Goal: Transaction & Acquisition: Purchase product/service

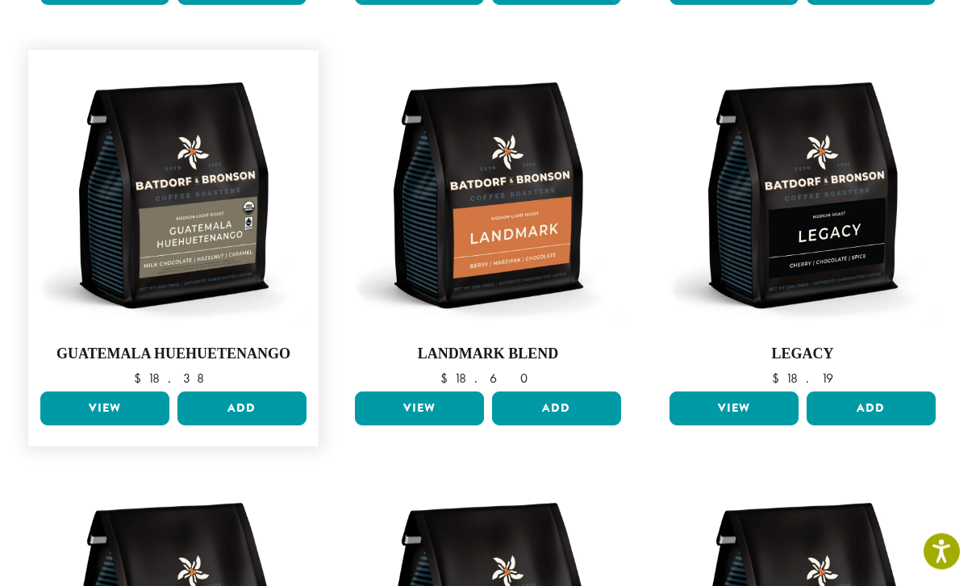
scroll to position [537, 0]
click at [131, 391] on link "View" at bounding box center [104, 408] width 129 height 34
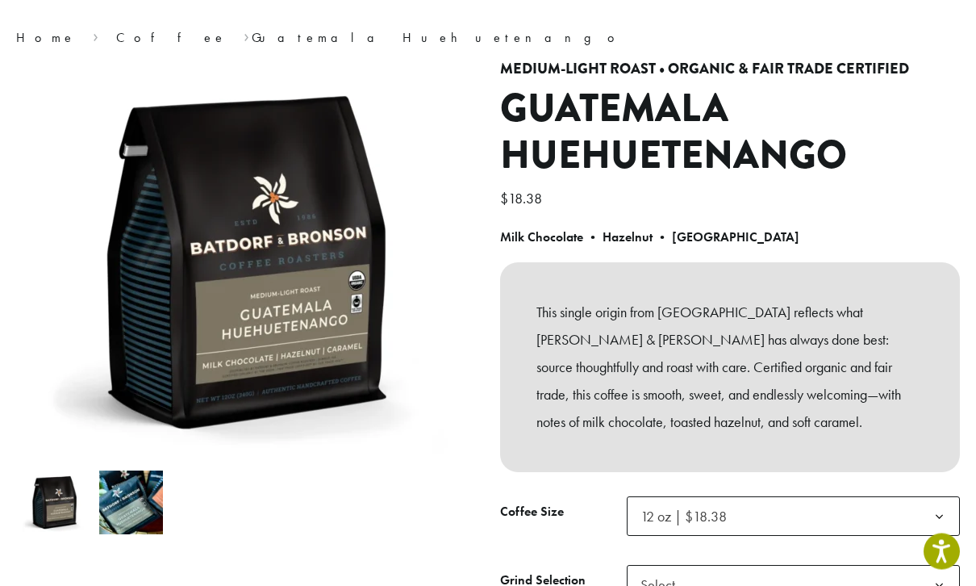
scroll to position [121, 0]
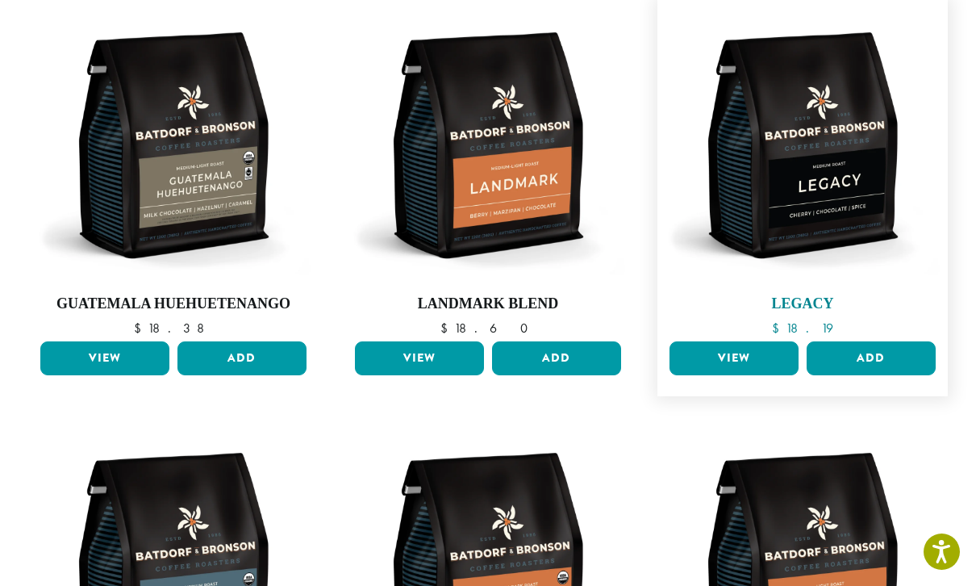
click at [855, 171] on img at bounding box center [803, 145] width 274 height 274
click at [733, 341] on link "View" at bounding box center [734, 358] width 129 height 34
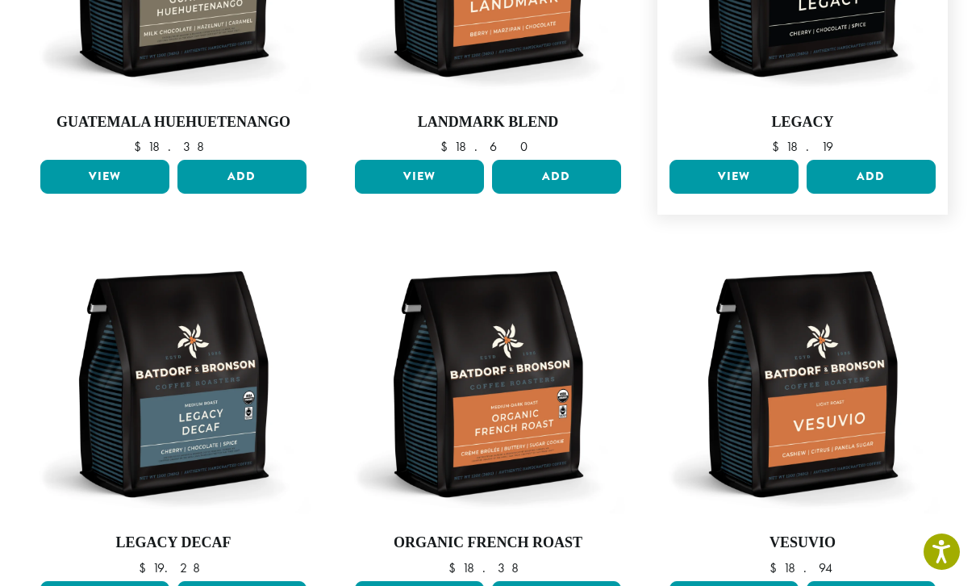
scroll to position [804, 0]
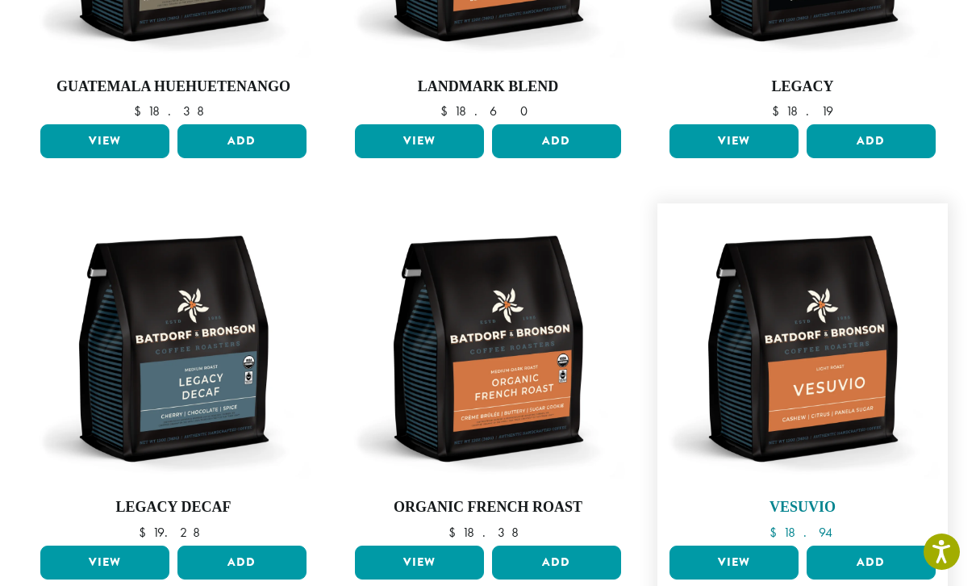
click at [859, 371] on img at bounding box center [803, 348] width 274 height 274
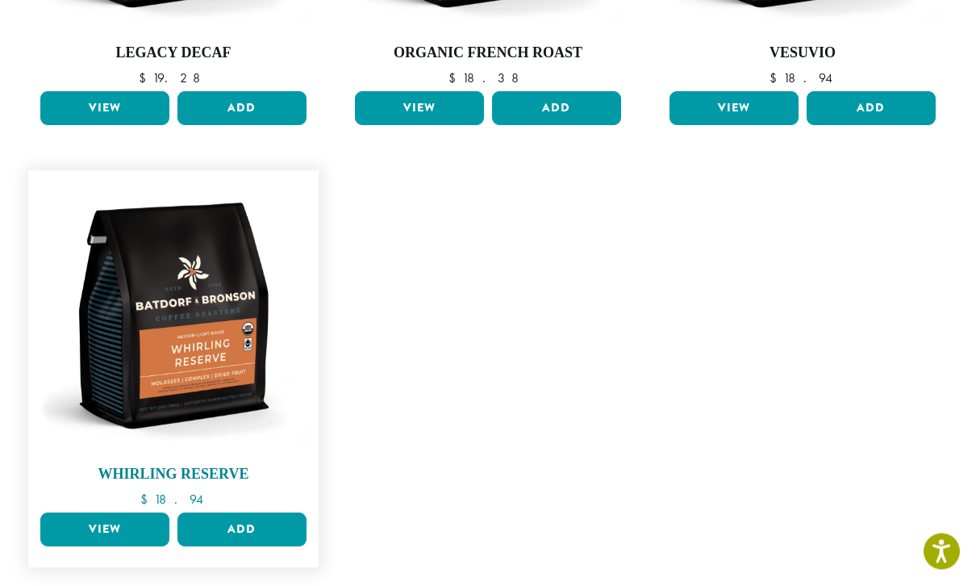
scroll to position [1258, 0]
click at [175, 341] on img at bounding box center [173, 315] width 274 height 274
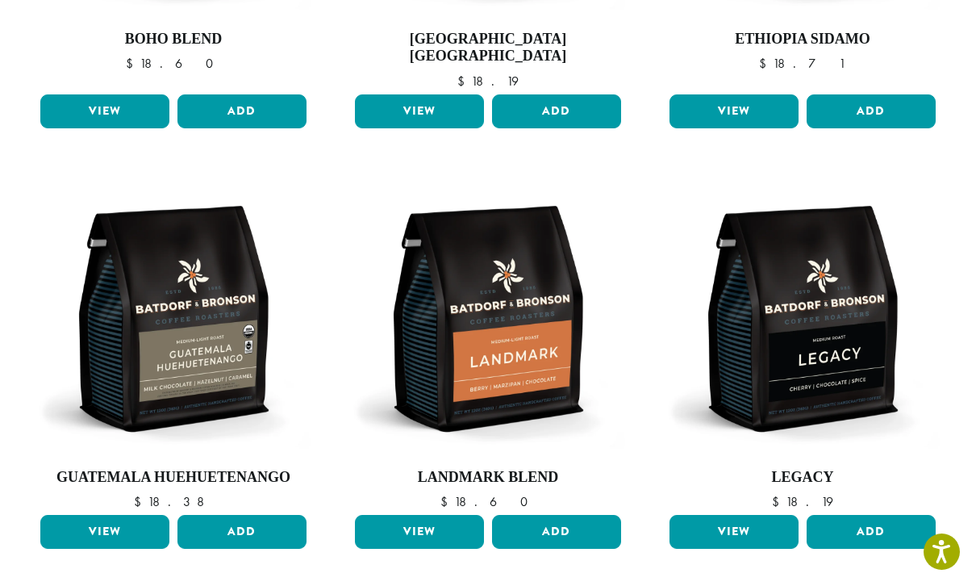
scroll to position [455, 0]
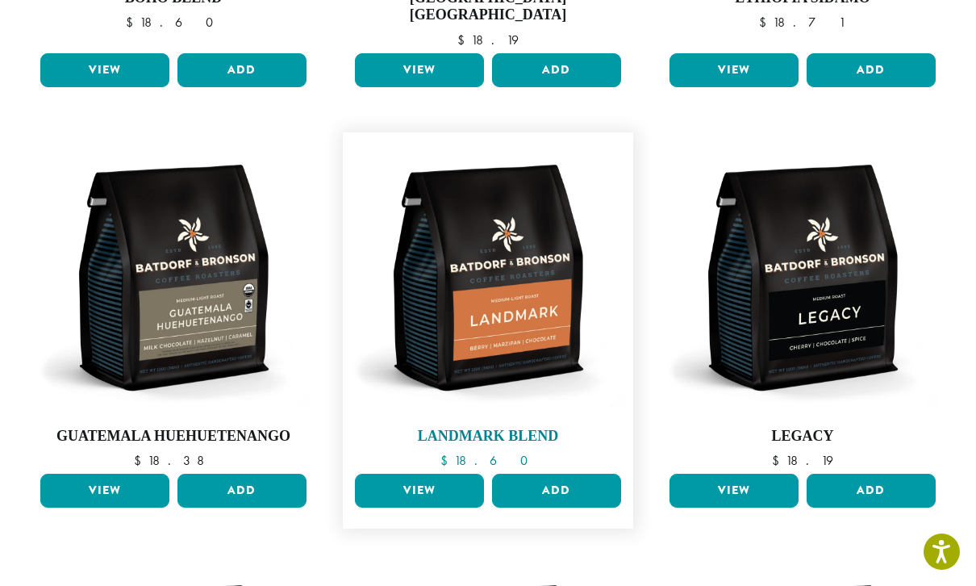
click at [535, 269] on img at bounding box center [488, 277] width 274 height 274
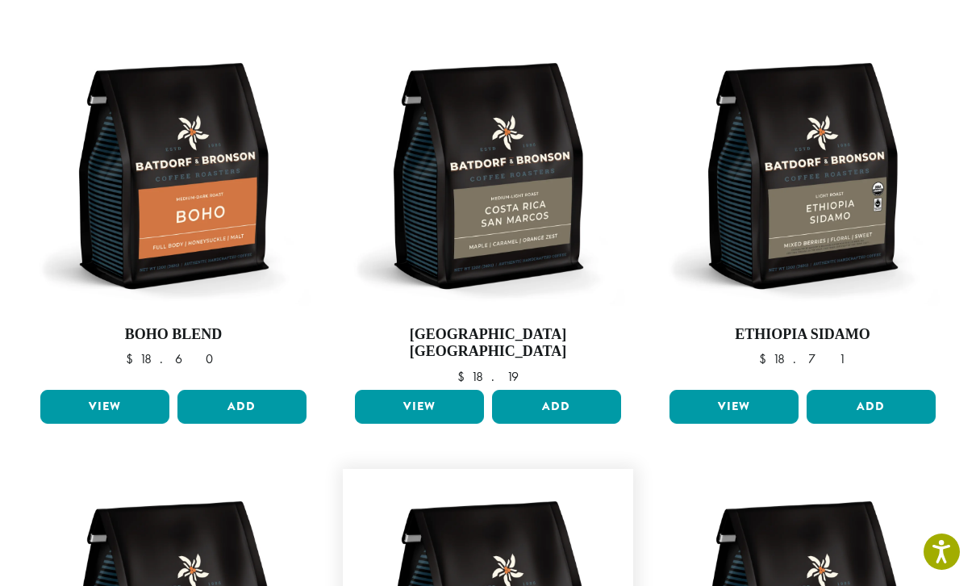
scroll to position [115, 0]
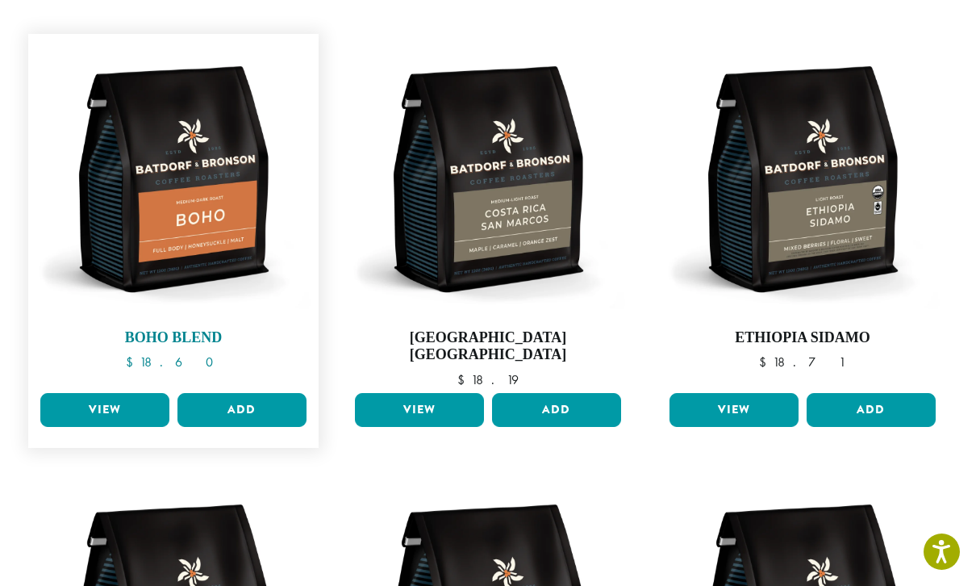
click at [222, 187] on img at bounding box center [173, 179] width 274 height 274
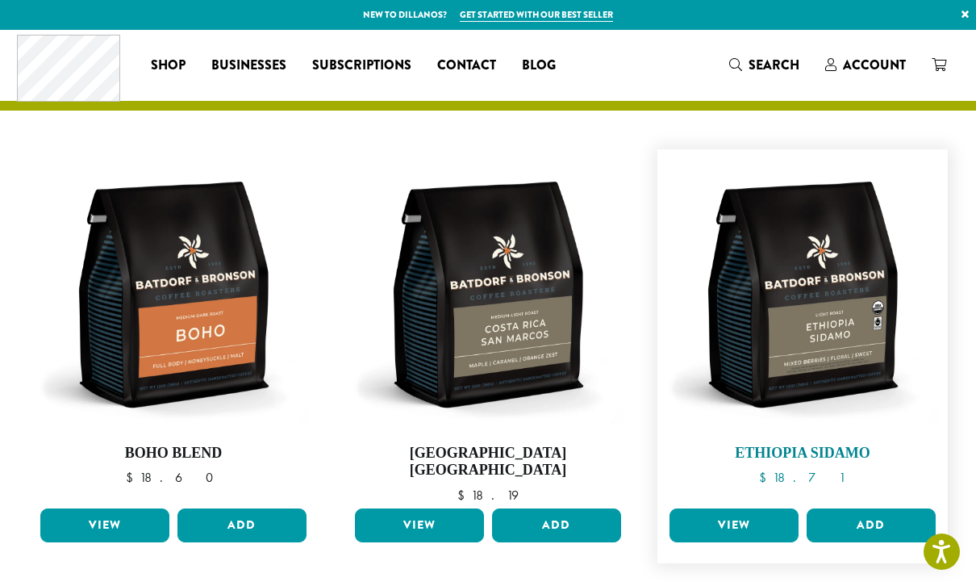
click at [847, 339] on img at bounding box center [803, 294] width 274 height 274
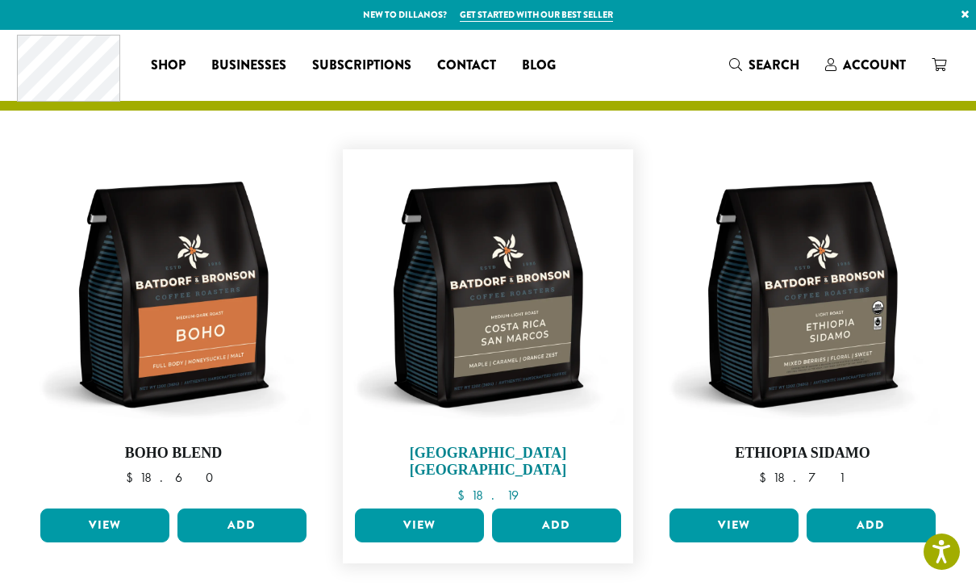
click at [513, 341] on img at bounding box center [488, 294] width 274 height 274
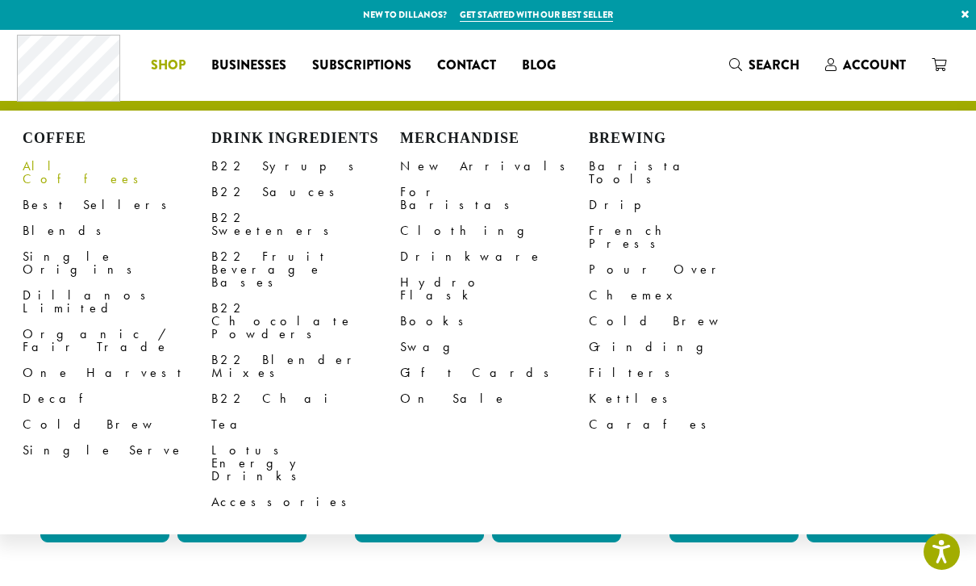
click at [74, 169] on link "All Coffees" at bounding box center [117, 172] width 189 height 39
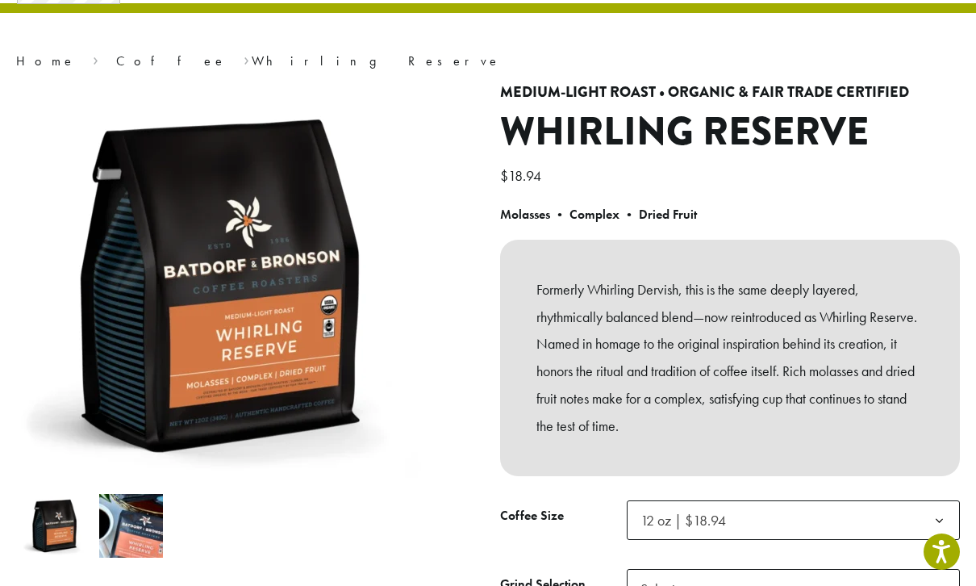
scroll to position [96, 0]
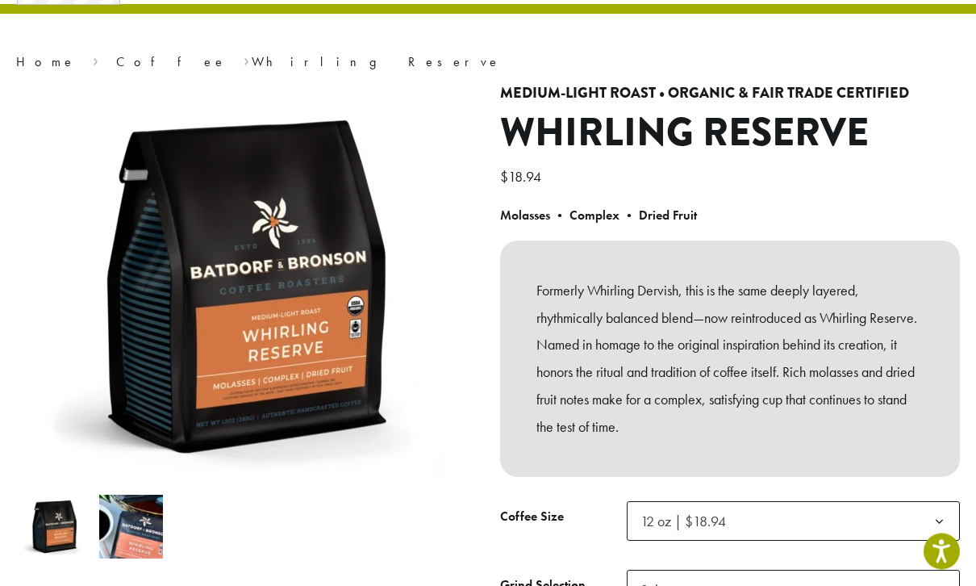
scroll to position [146, 0]
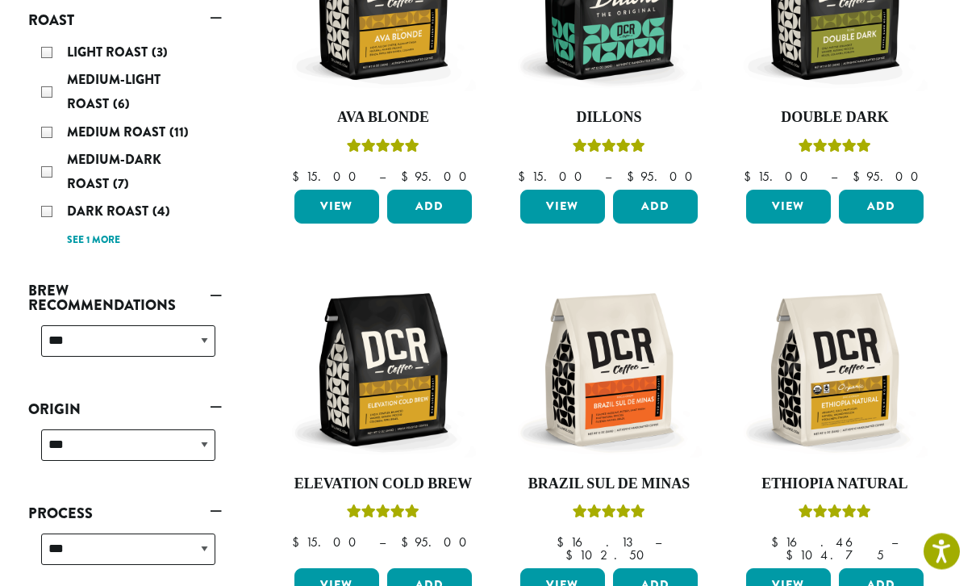
scroll to position [371, 0]
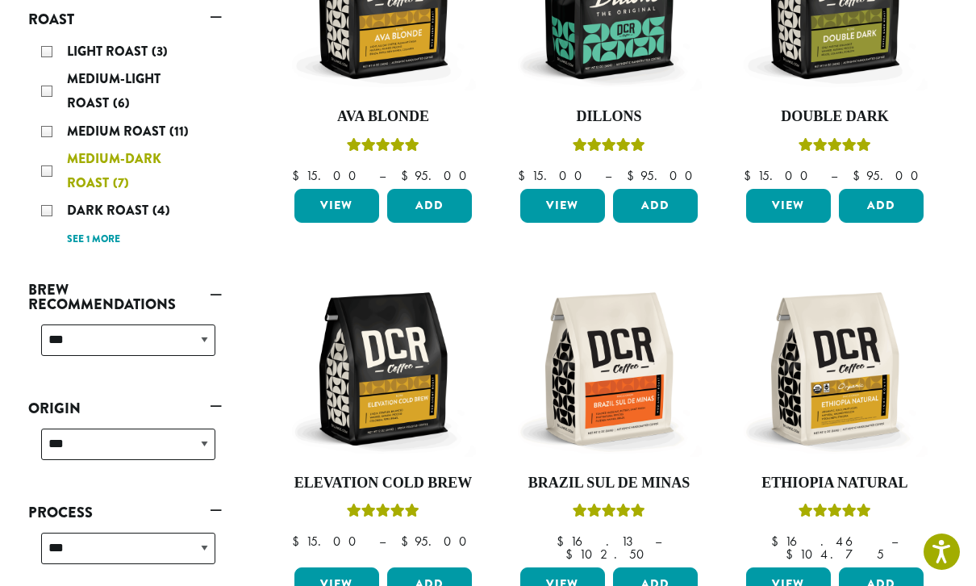
click at [48, 177] on div "Medium-Dark Roast (7)" at bounding box center [128, 171] width 174 height 48
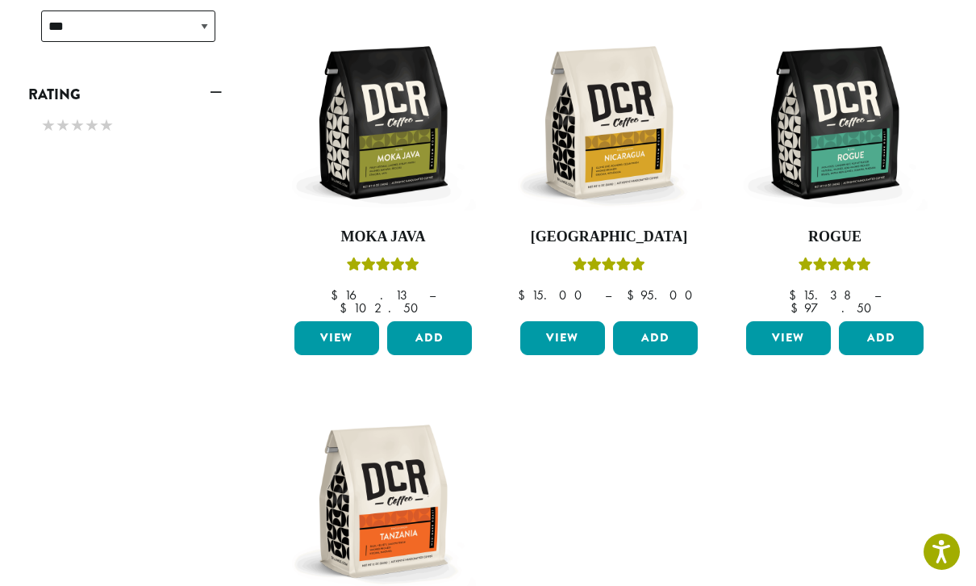
scroll to position [629, 0]
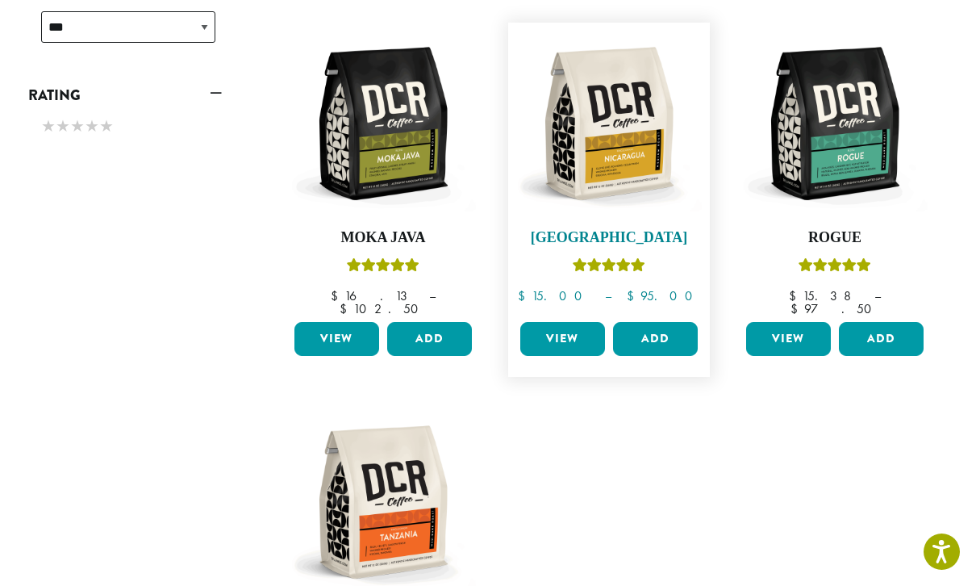
click at [631, 116] on img at bounding box center [609, 124] width 186 height 186
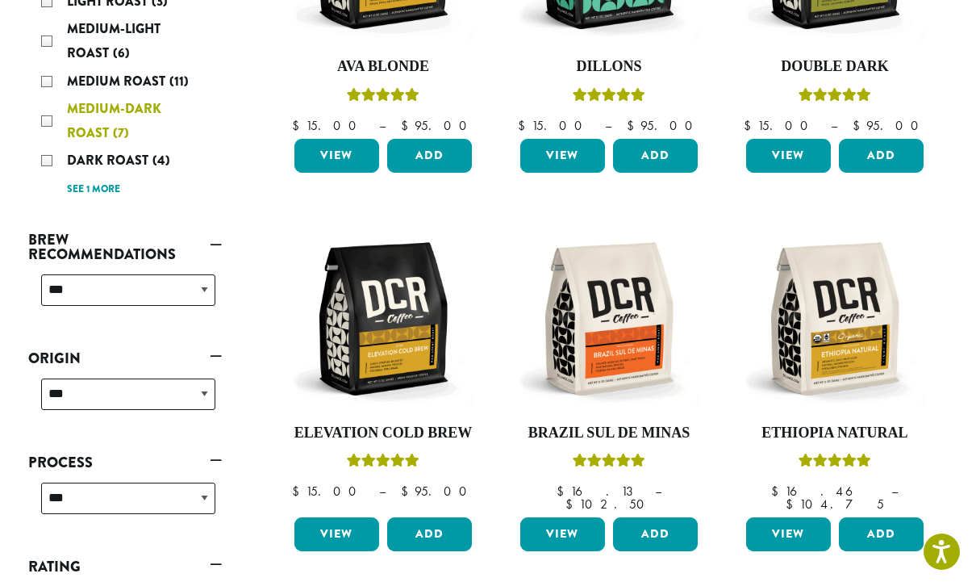
click at [49, 125] on div "Medium-Dark Roast (7)" at bounding box center [128, 121] width 174 height 48
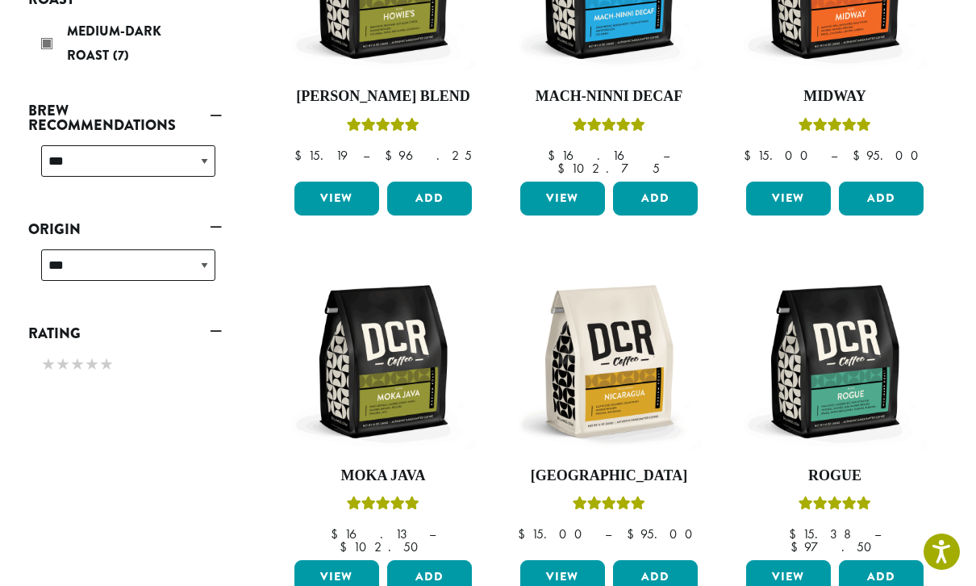
scroll to position [392, 0]
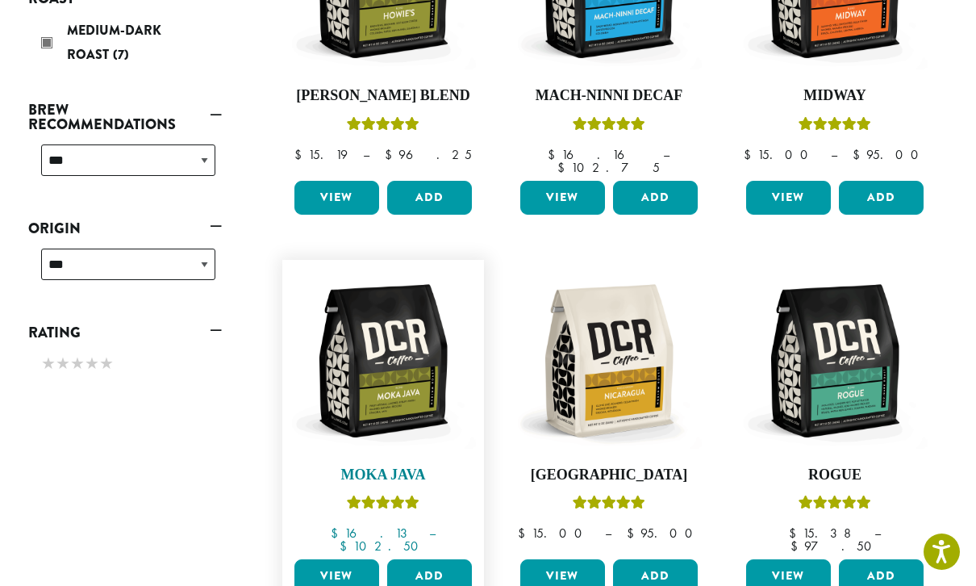
click at [401, 356] on img at bounding box center [383, 361] width 186 height 186
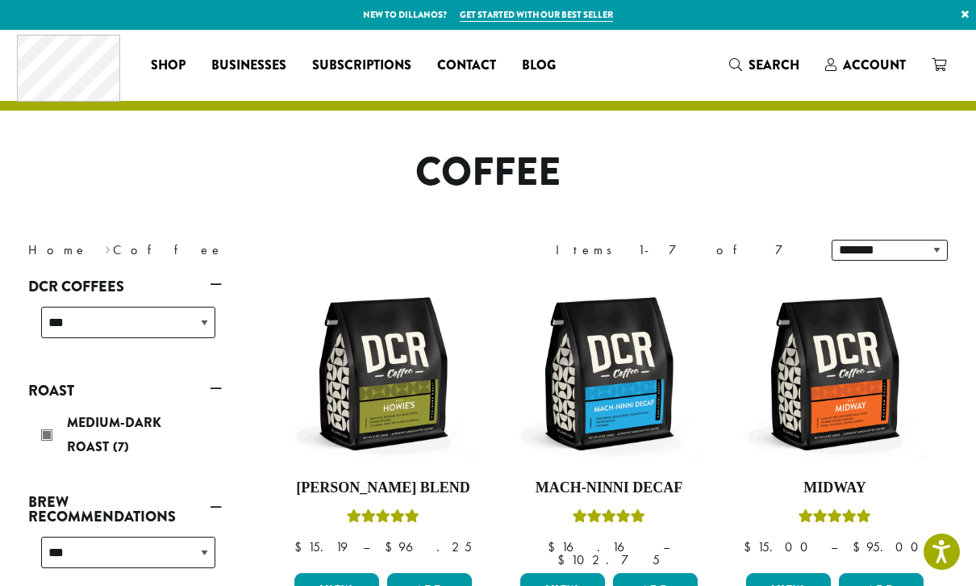
scroll to position [442, 0]
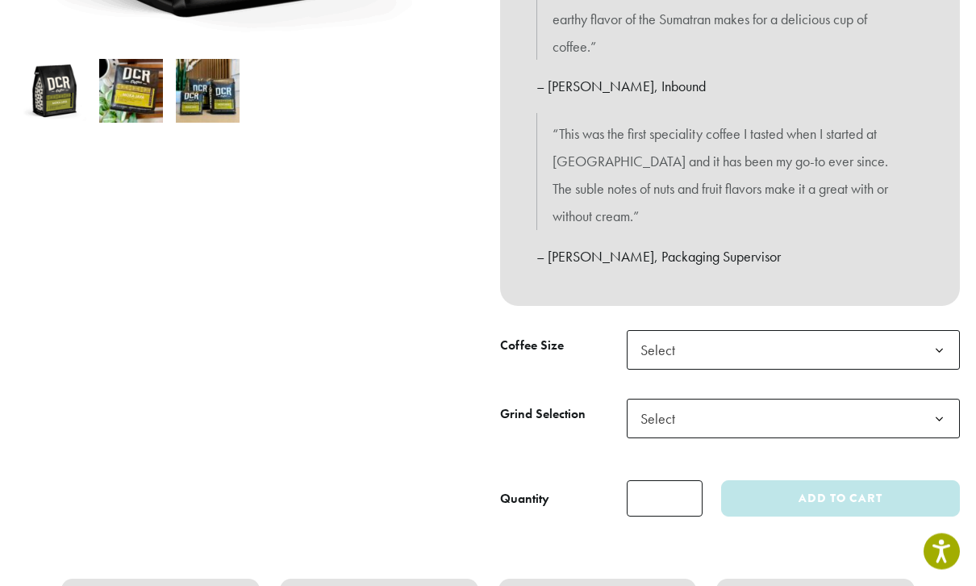
scroll to position [532, 0]
click at [941, 331] on b at bounding box center [940, 351] width 40 height 40
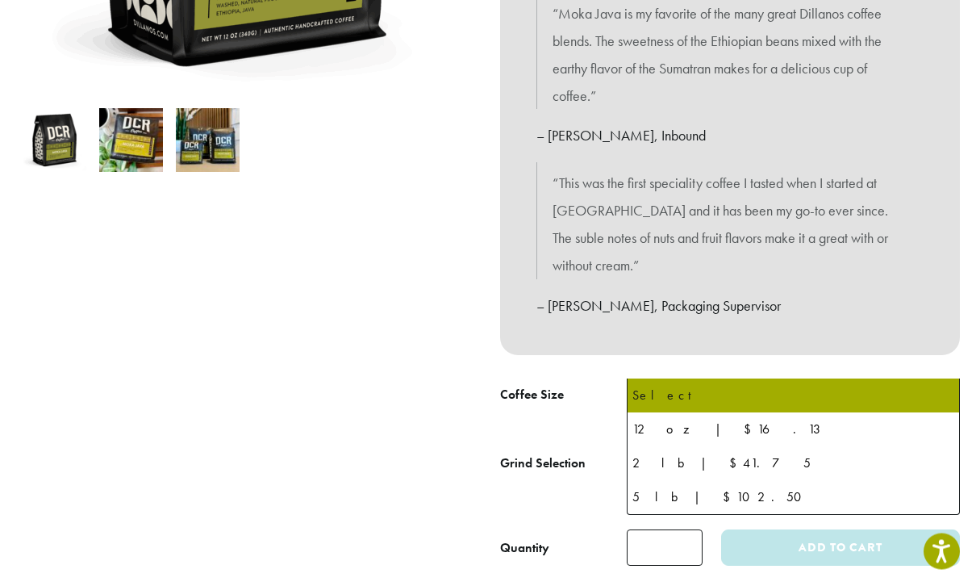
scroll to position [478, 0]
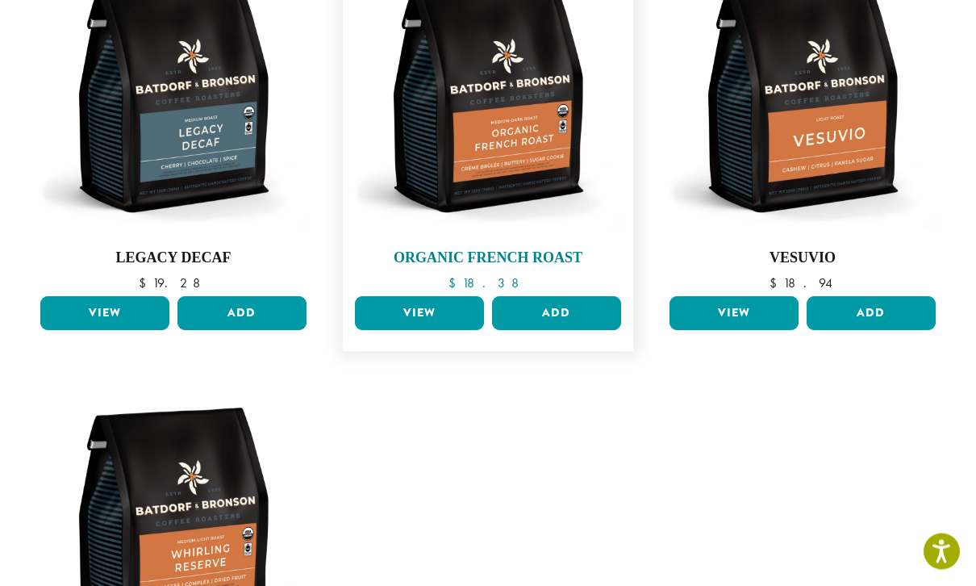
scroll to position [1054, 0]
click at [538, 133] on img at bounding box center [488, 99] width 274 height 274
